Goal: Task Accomplishment & Management: Manage account settings

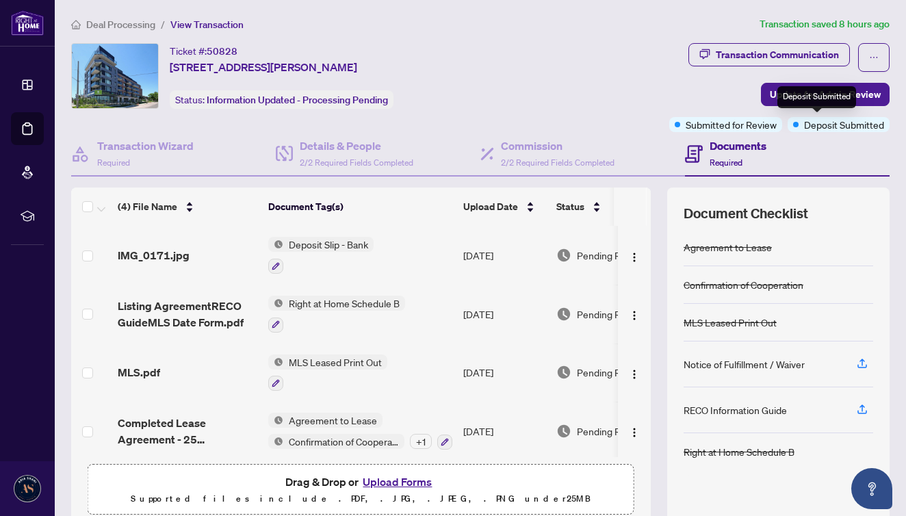
click at [706, 101] on div "Transaction Communication Update for Admin Review Submitted for Review Deposit …" at bounding box center [712, 87] width 356 height 89
click at [825, 96] on span "Update for Admin Review" at bounding box center [825, 94] width 111 height 22
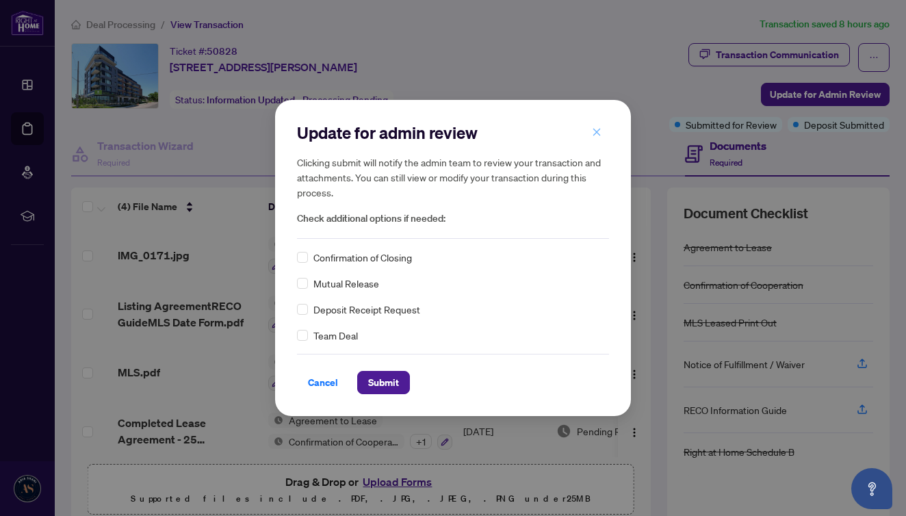
click at [595, 129] on icon "close" at bounding box center [597, 132] width 10 height 10
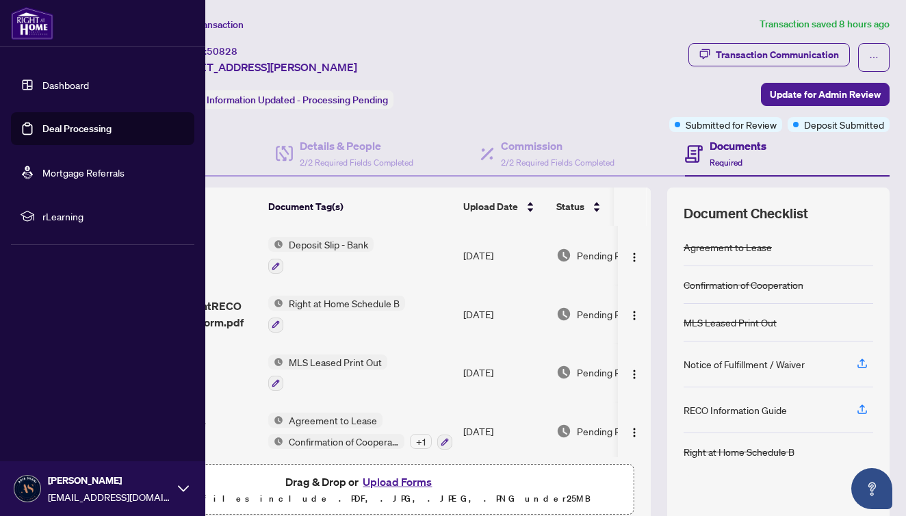
click at [23, 22] on img at bounding box center [32, 23] width 42 height 33
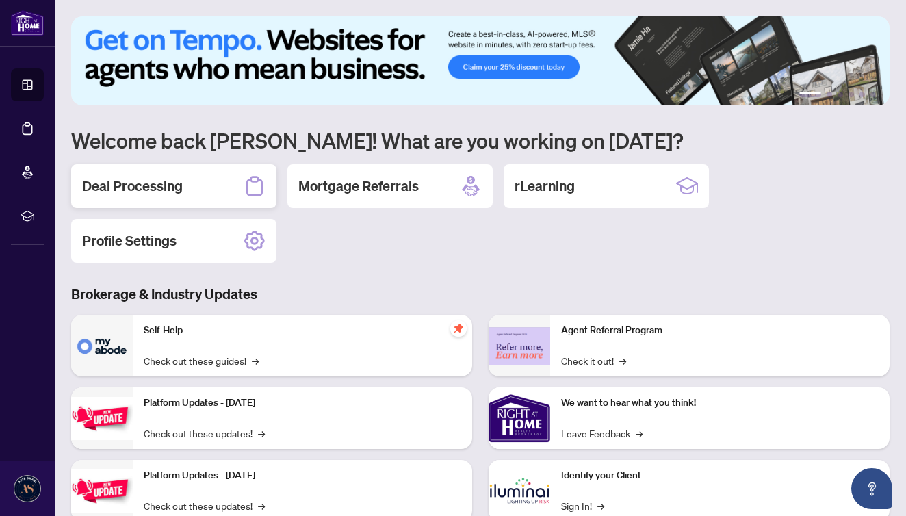
click at [130, 178] on h2 "Deal Processing" at bounding box center [132, 186] width 101 height 19
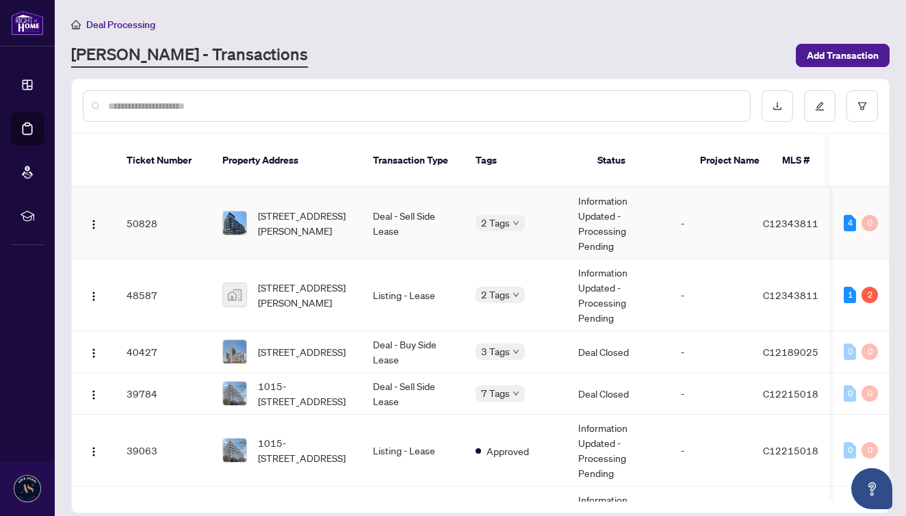
click at [368, 204] on td "Deal - Sell Side Lease" at bounding box center [413, 224] width 103 height 72
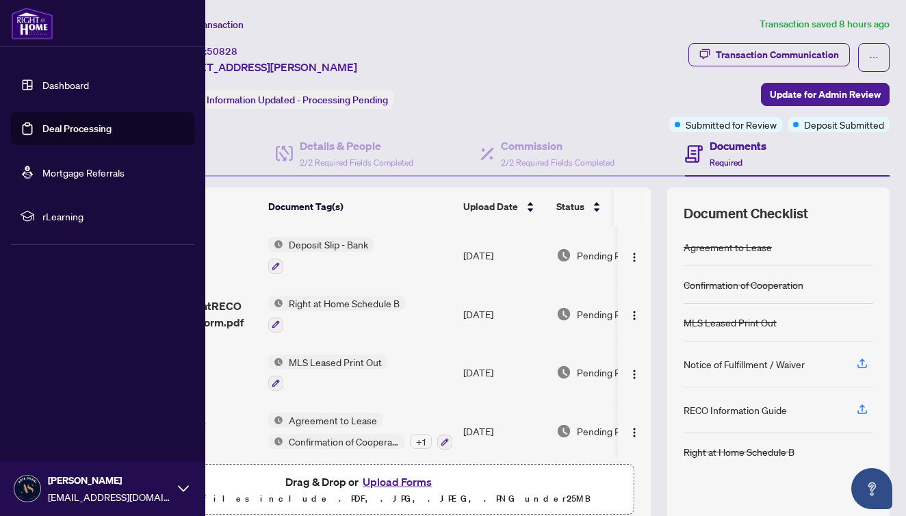
click at [36, 27] on img at bounding box center [32, 23] width 42 height 33
